Goal: Task Accomplishment & Management: Manage account settings

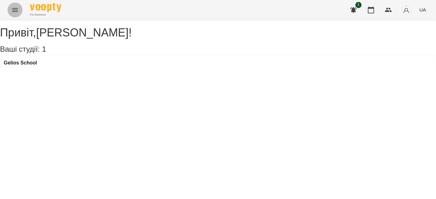
click at [17, 12] on icon "Menu" at bounding box center [14, 9] width 7 height 7
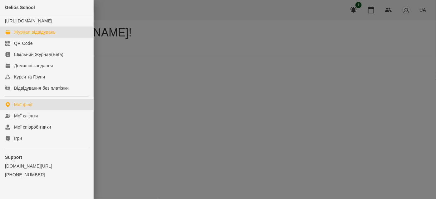
click at [34, 35] on div "Журнал відвідувань" at bounding box center [35, 32] width 42 height 6
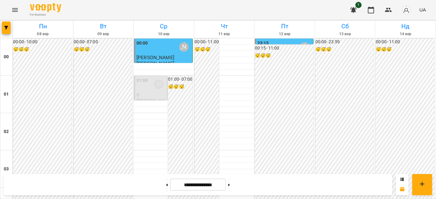
scroll to position [567, 0]
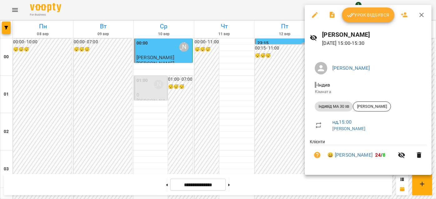
click at [371, 13] on span "Урок відбувся" at bounding box center [368, 14] width 42 height 7
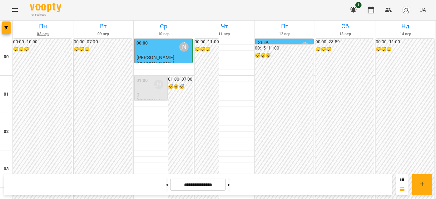
click at [24, 23] on h6 "Пн" at bounding box center [43, 27] width 58 height 10
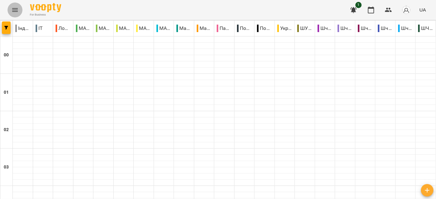
click at [16, 12] on icon "Menu" at bounding box center [14, 9] width 7 height 7
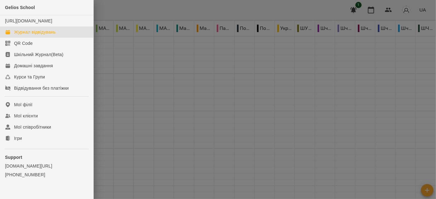
click at [28, 35] on div "Журнал відвідувань" at bounding box center [35, 32] width 42 height 6
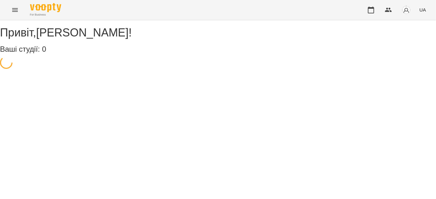
click at [12, 10] on icon "Menu" at bounding box center [14, 9] width 7 height 7
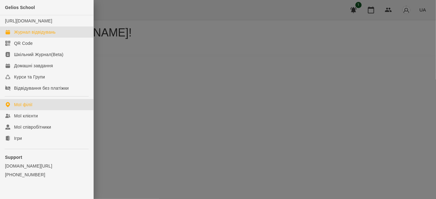
click at [30, 35] on div "Журнал відвідувань" at bounding box center [35, 32] width 42 height 6
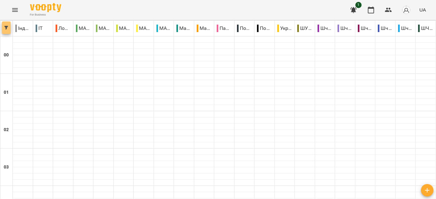
click at [7, 23] on button "button" at bounding box center [6, 28] width 9 height 12
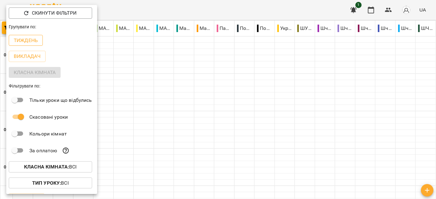
click at [24, 43] on p "Тиждень" at bounding box center [26, 40] width 24 height 7
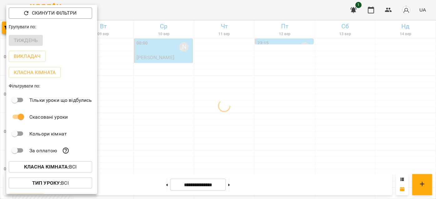
click at [193, 14] on div at bounding box center [218, 99] width 436 height 199
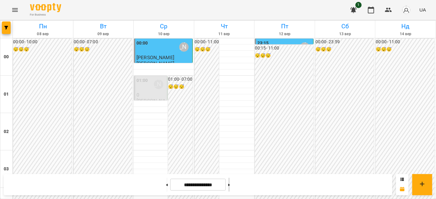
click at [230, 187] on button at bounding box center [229, 185] width 2 height 14
type input "**********"
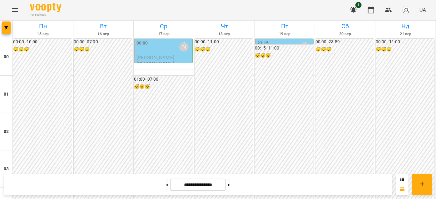
scroll to position [539, 0]
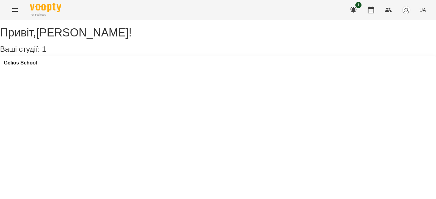
click at [11, 11] on button "Menu" at bounding box center [14, 9] width 15 height 15
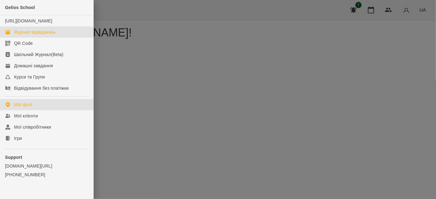
click at [26, 35] on div "Журнал відвідувань" at bounding box center [35, 32] width 42 height 6
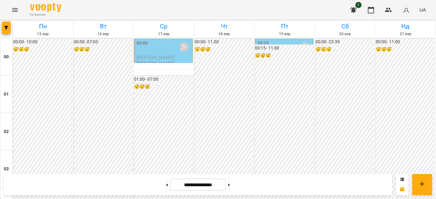
scroll to position [369, 0]
click at [166, 187] on button at bounding box center [167, 185] width 2 height 14
type input "**********"
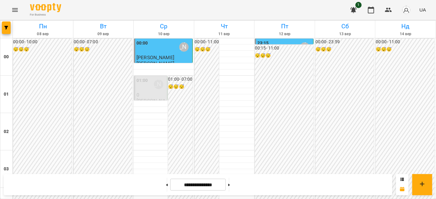
scroll to position [709, 0]
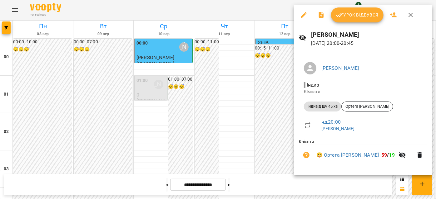
click at [407, 16] on icon "button" at bounding box center [410, 14] width 7 height 7
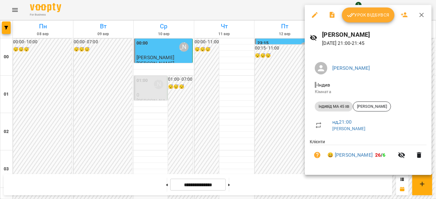
click at [422, 12] on icon "button" at bounding box center [421, 14] width 7 height 7
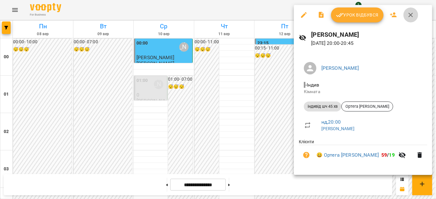
click at [412, 12] on icon "button" at bounding box center [410, 14] width 7 height 7
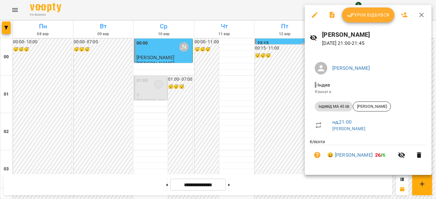
click at [419, 14] on icon "button" at bounding box center [421, 15] width 4 height 4
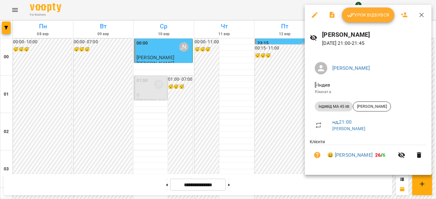
click at [422, 15] on icon "button" at bounding box center [421, 14] width 7 height 7
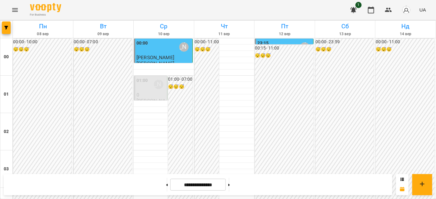
scroll to position [595, 0]
